Goal: Task Accomplishment & Management: Use online tool/utility

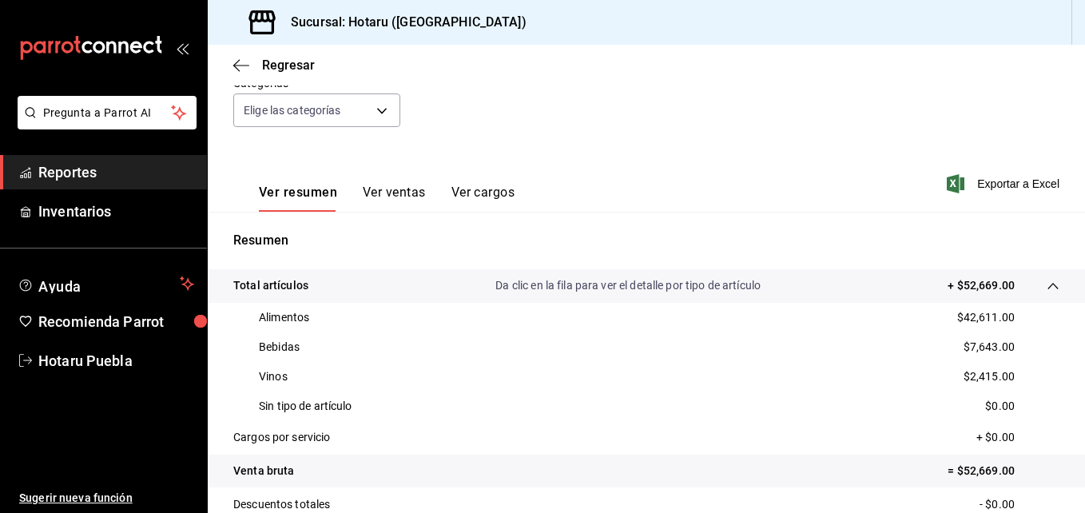
scroll to position [80, 0]
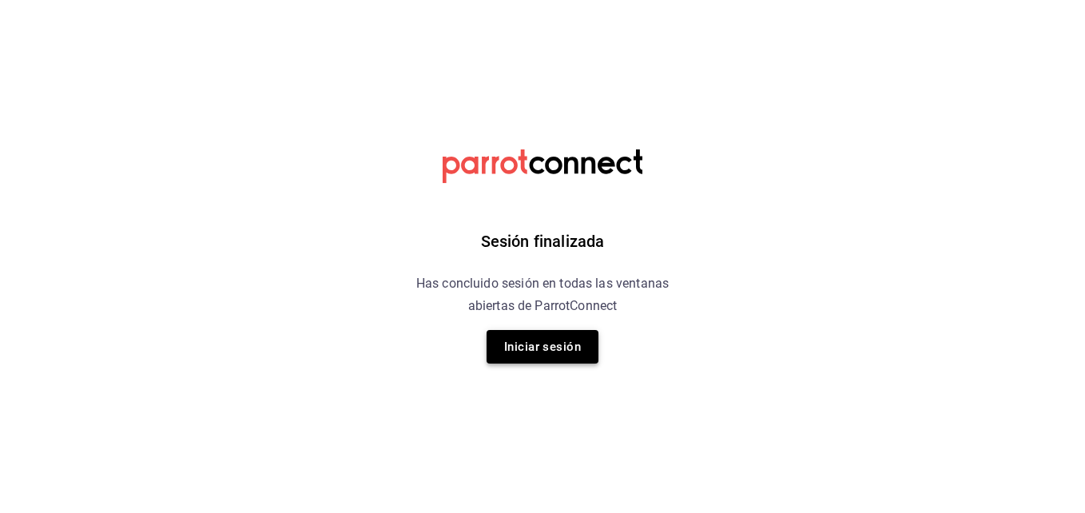
click at [531, 339] on button "Iniciar sesión" at bounding box center [542, 347] width 112 height 34
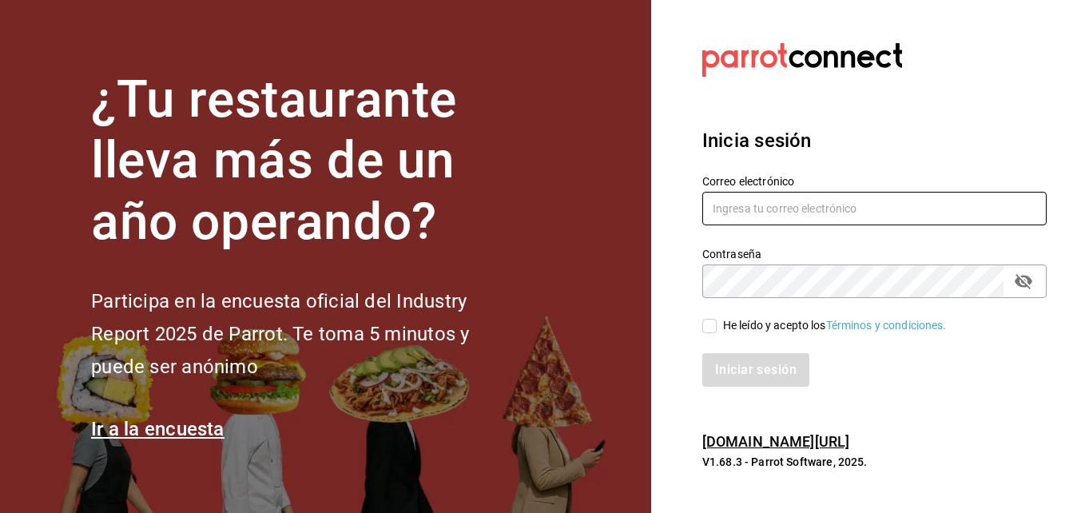
type input "[EMAIL_ADDRESS][DOMAIN_NAME]"
click at [713, 326] on input "He leído y acepto los Términos y condiciones." at bounding box center [709, 326] width 14 height 14
checkbox input "true"
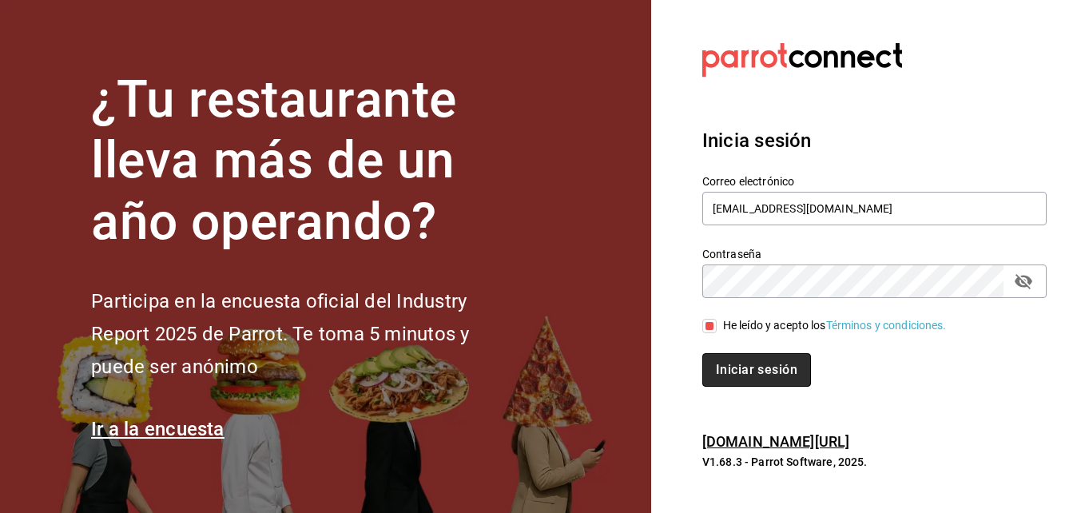
click at [733, 369] on button "Iniciar sesión" at bounding box center [756, 370] width 109 height 34
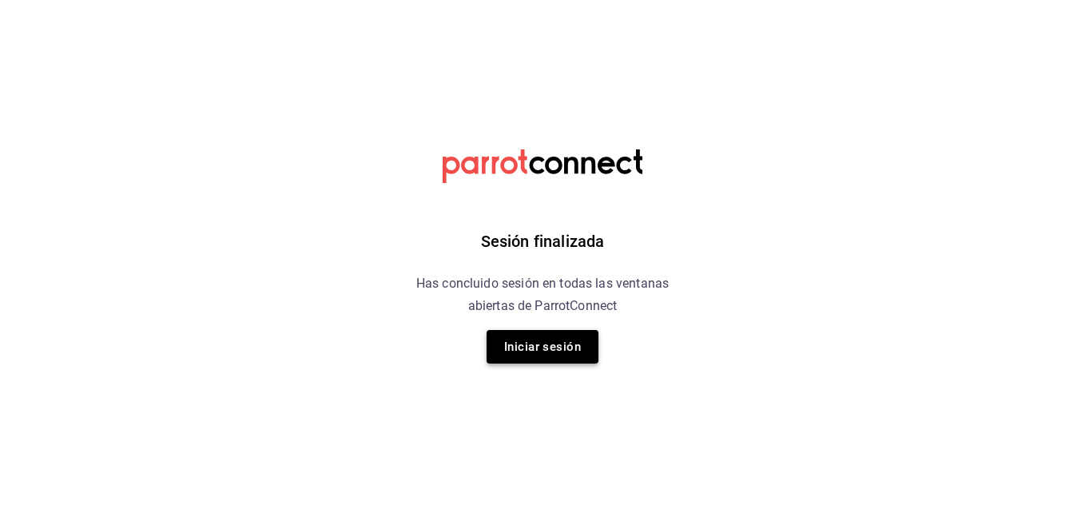
click at [518, 358] on button "Iniciar sesión" at bounding box center [542, 347] width 112 height 34
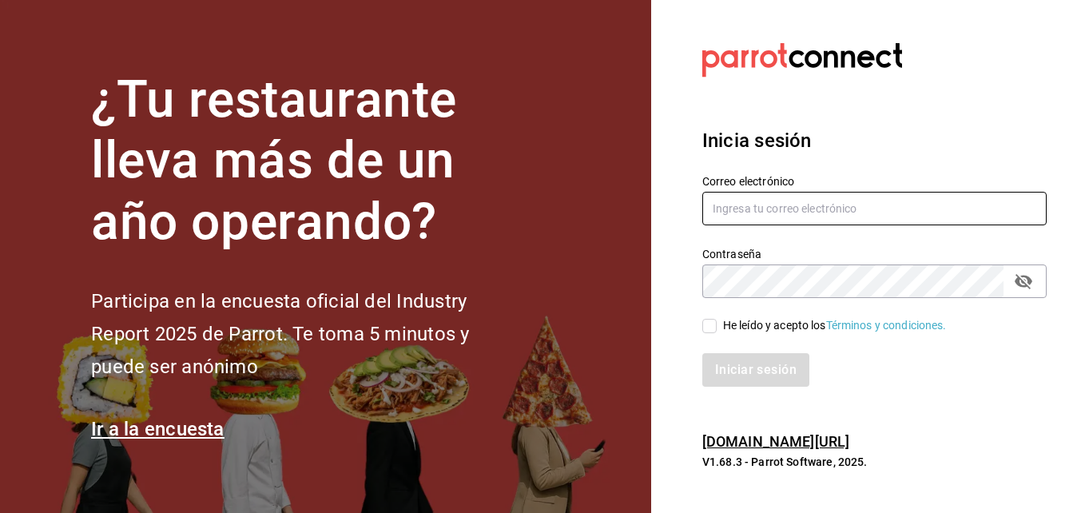
type input "[EMAIL_ADDRESS][DOMAIN_NAME]"
drag, startPoint x: 709, startPoint y: 330, endPoint x: 711, endPoint y: 339, distance: 9.9
click at [712, 329] on input "He leído y acepto los Términos y condiciones." at bounding box center [709, 326] width 14 height 14
checkbox input "true"
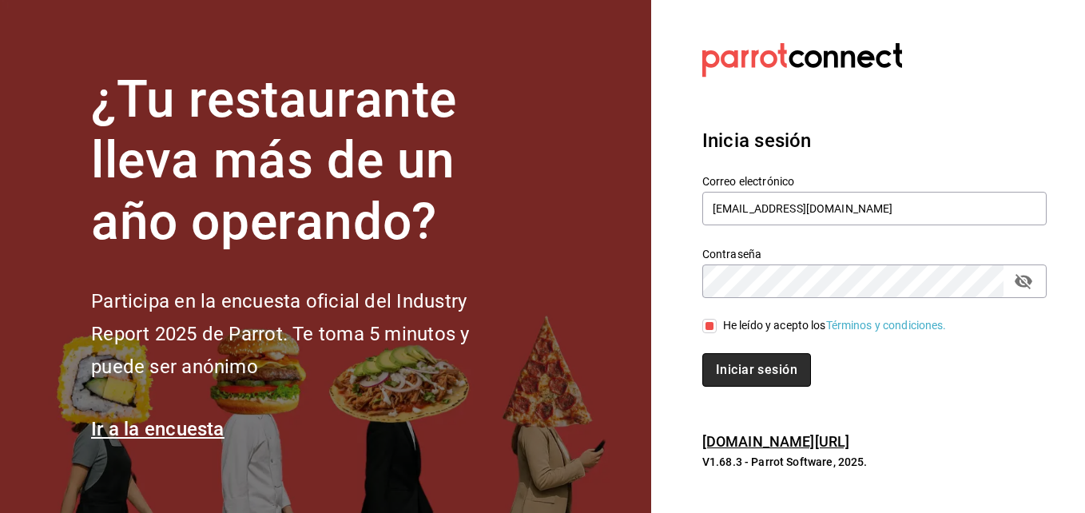
click at [710, 366] on button "Iniciar sesión" at bounding box center [756, 370] width 109 height 34
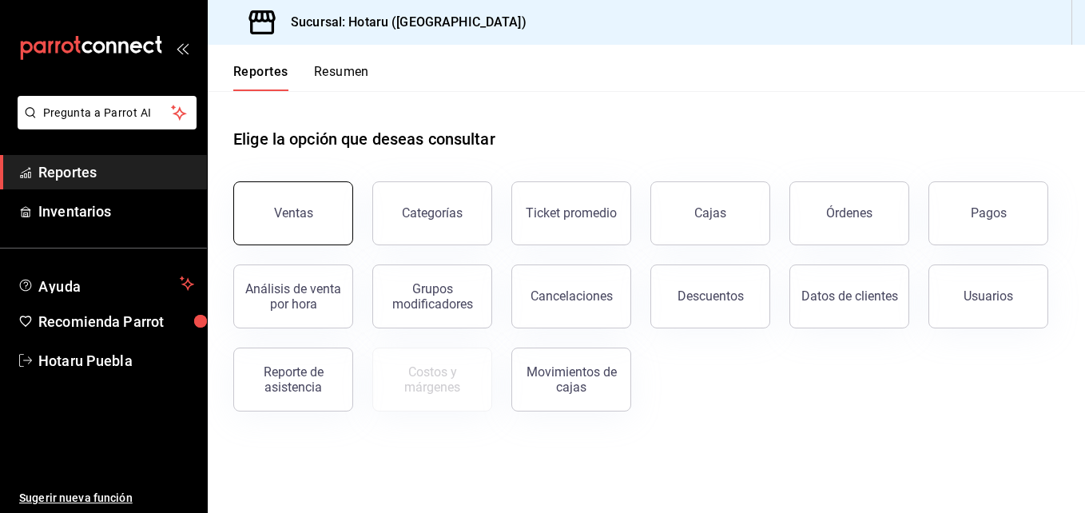
click at [309, 192] on button "Ventas" at bounding box center [293, 213] width 120 height 64
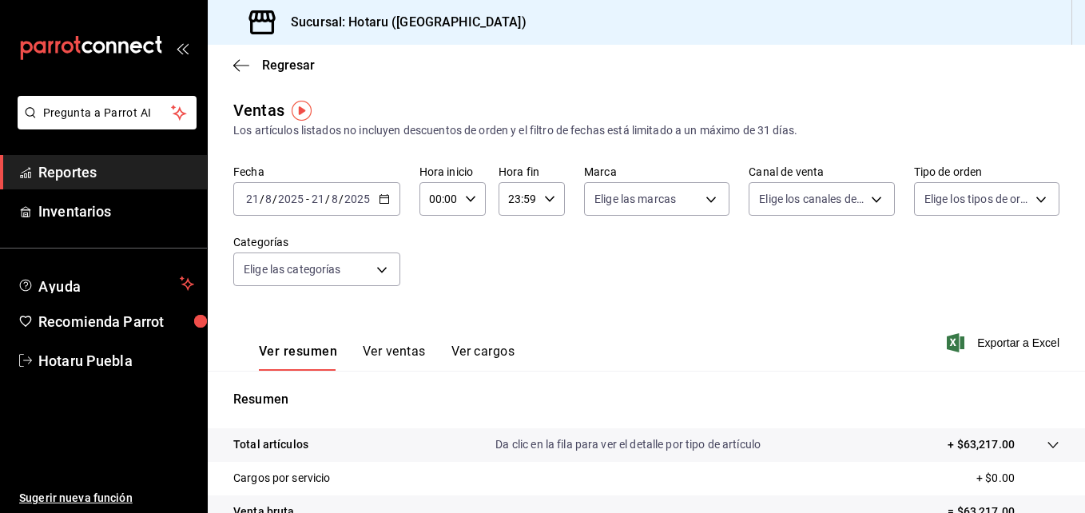
click at [1046, 443] on icon at bounding box center [1052, 445] width 13 height 13
